Goal: Task Accomplishment & Management: Use online tool/utility

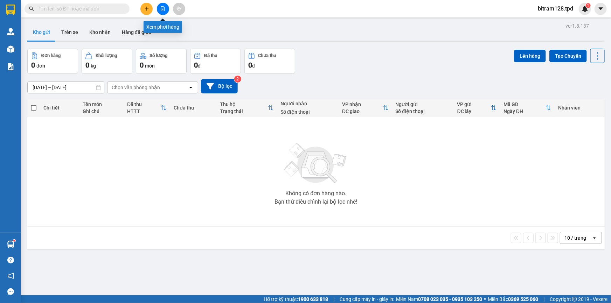
click at [166, 9] on button at bounding box center [163, 9] width 12 height 12
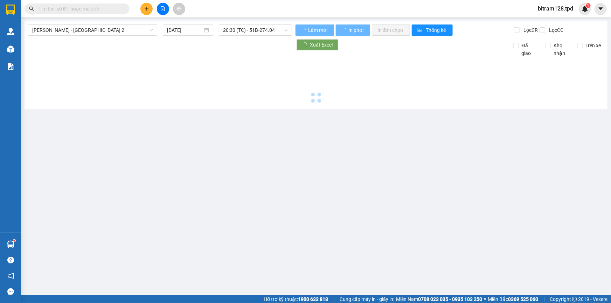
type input "[DATE]"
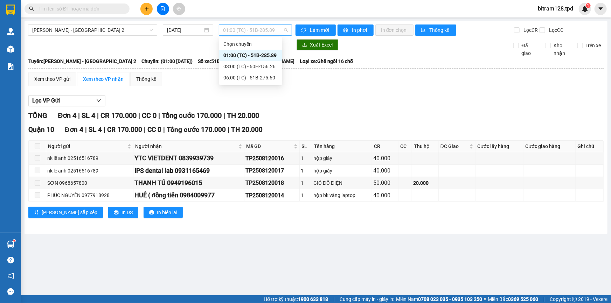
click at [243, 29] on span "01:00 (TC) - 51B-285.89" at bounding box center [255, 30] width 65 height 11
click at [259, 77] on div "06:00 (TC) - 51B-275.60" at bounding box center [250, 78] width 55 height 8
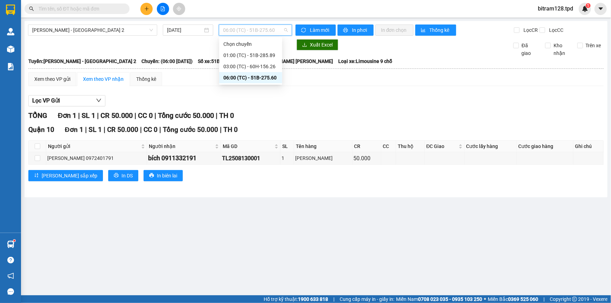
click at [259, 28] on span "06:00 (TC) - 51B-275.60" at bounding box center [255, 30] width 65 height 11
click at [88, 33] on span "[PERSON_NAME] - [GEOGRAPHIC_DATA] 2" at bounding box center [92, 30] width 121 height 11
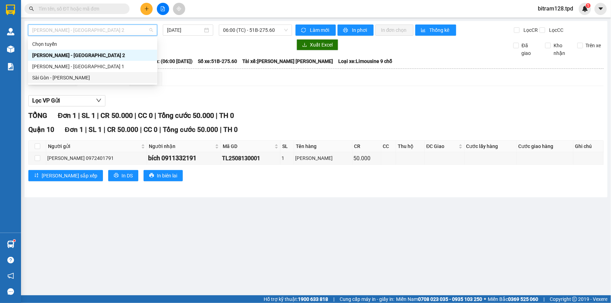
click at [76, 80] on div "Sài Gòn - [PERSON_NAME]" at bounding box center [92, 78] width 121 height 8
type input "[DATE]"
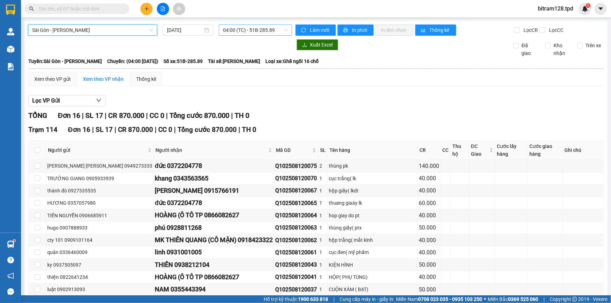
click at [269, 31] on span "04:00 (TC) - 51B-285.89" at bounding box center [255, 30] width 65 height 11
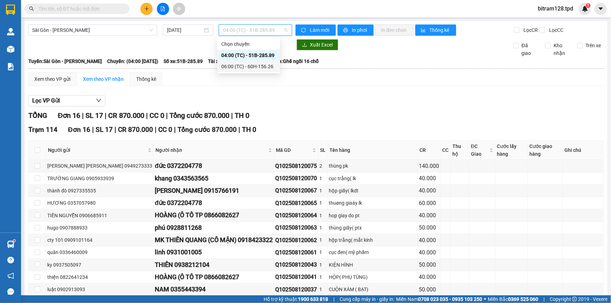
click at [265, 65] on div "06:00 (TC) - 60H-156.26" at bounding box center [248, 67] width 55 height 8
